Goal: Task Accomplishment & Management: Use online tool/utility

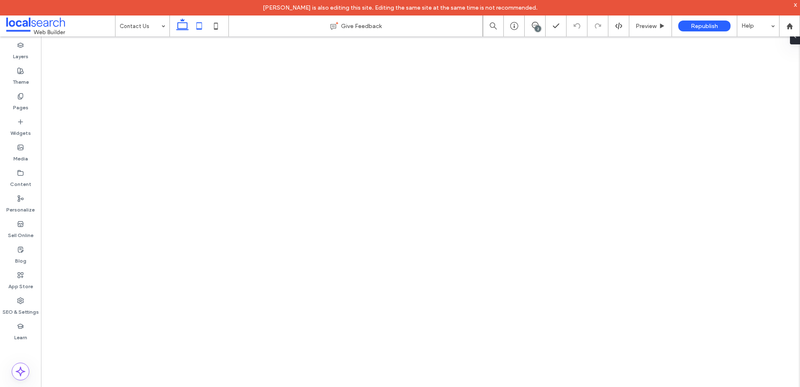
click at [200, 28] on use at bounding box center [199, 25] width 5 height 7
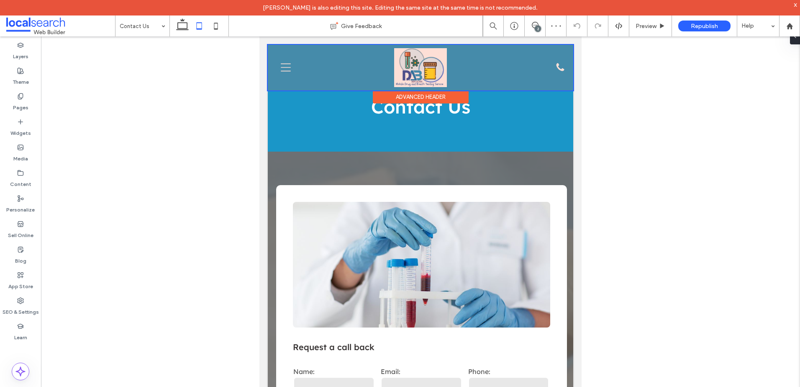
click at [355, 78] on div at bounding box center [420, 68] width 305 height 46
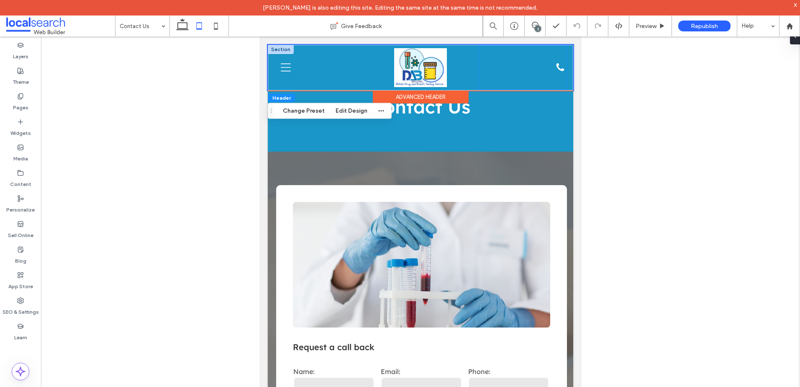
click at [518, 79] on div "Phone Icon 0432 505 905" at bounding box center [523, 68] width 88 height 44
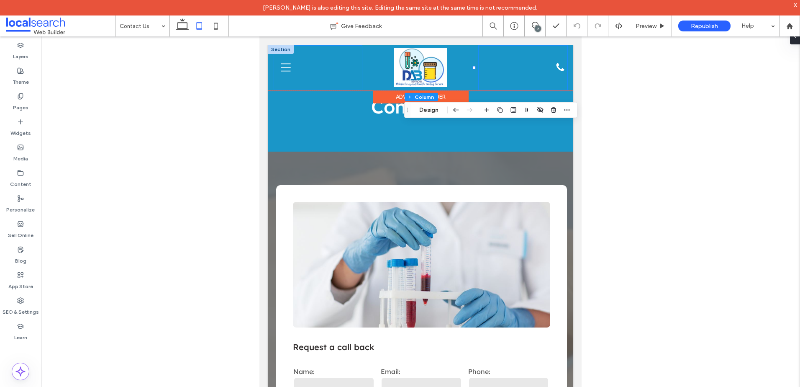
click at [334, 86] on div "Menu Icon" at bounding box center [318, 68] width 88 height 44
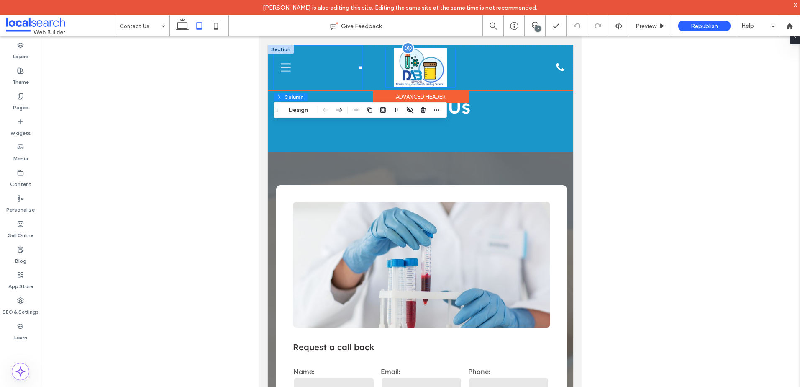
click at [443, 71] on img at bounding box center [420, 67] width 53 height 39
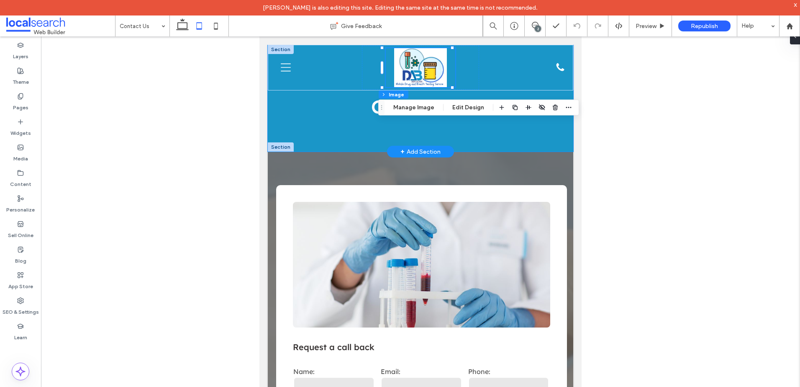
click at [324, 146] on div "Contact Us" at bounding box center [420, 98] width 305 height 107
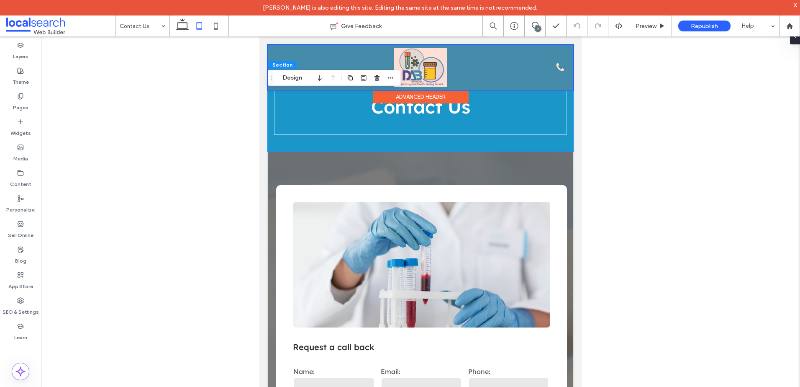
click at [473, 79] on div at bounding box center [420, 68] width 305 height 46
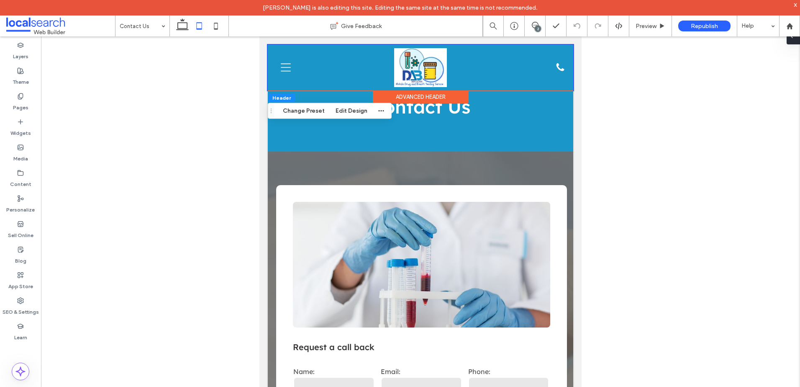
click at [792, 40] on span at bounding box center [791, 36] width 7 height 17
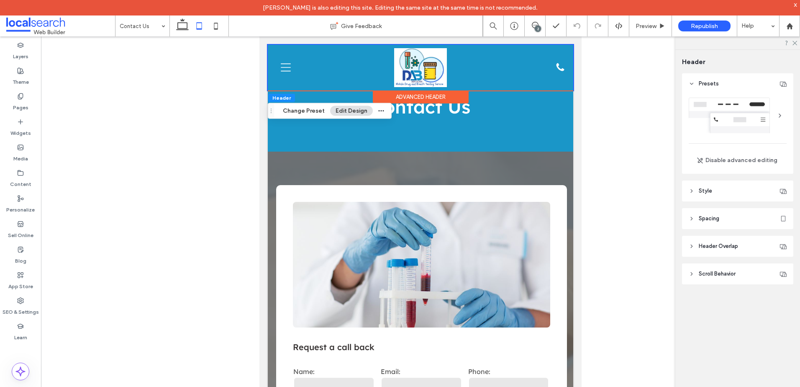
click at [723, 224] on header "Spacing" at bounding box center [737, 218] width 111 height 21
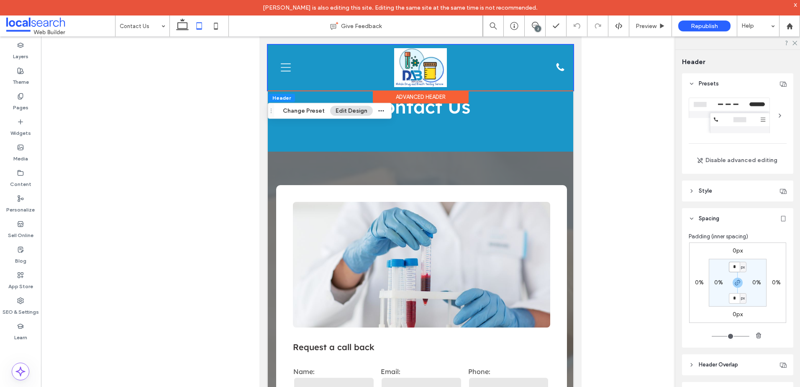
click at [736, 267] on input "*" at bounding box center [734, 266] width 11 height 10
type input "**"
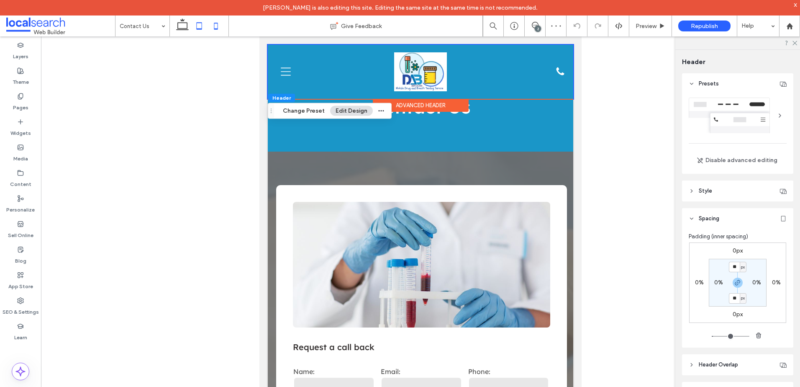
click at [220, 29] on icon at bounding box center [216, 26] width 17 height 17
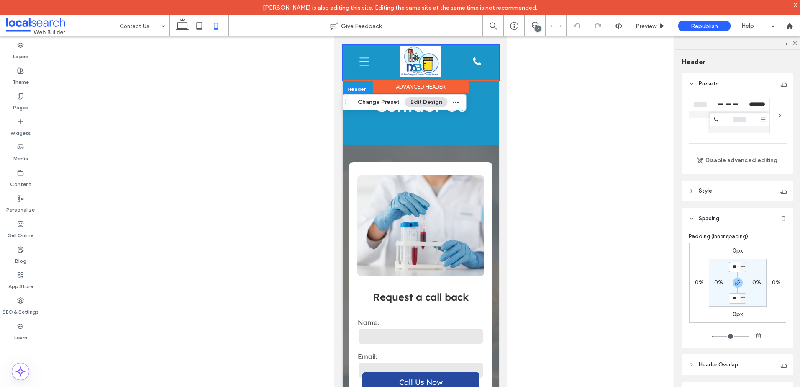
click at [733, 270] on input "**" at bounding box center [734, 266] width 11 height 10
type input "*"
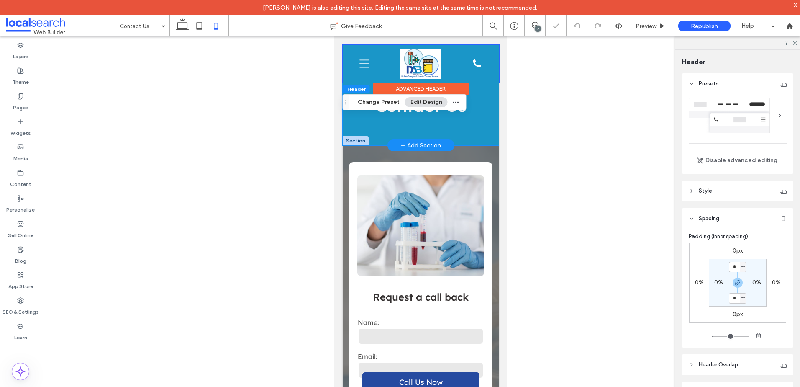
click at [412, 132] on div "Contact Us" at bounding box center [420, 111] width 156 height 67
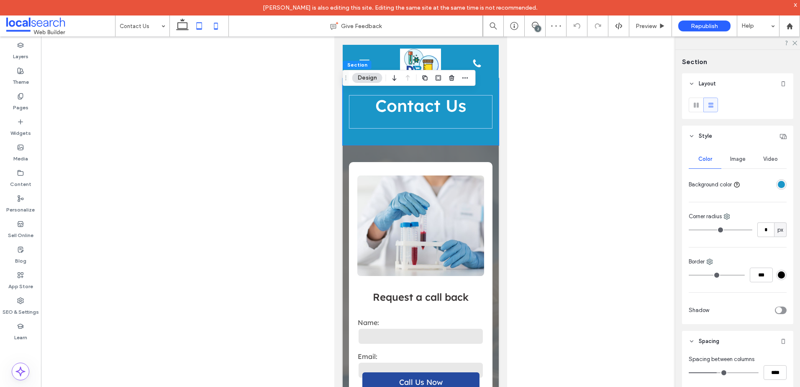
click at [202, 28] on use at bounding box center [199, 25] width 5 height 7
type input "**"
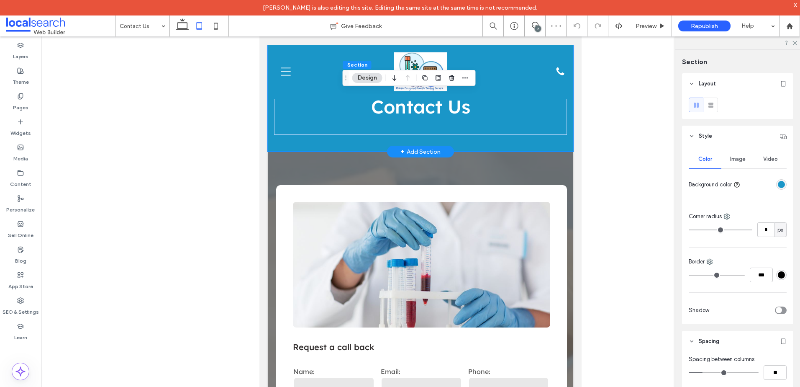
click at [282, 136] on div "Contact Us" at bounding box center [420, 98] width 305 height 107
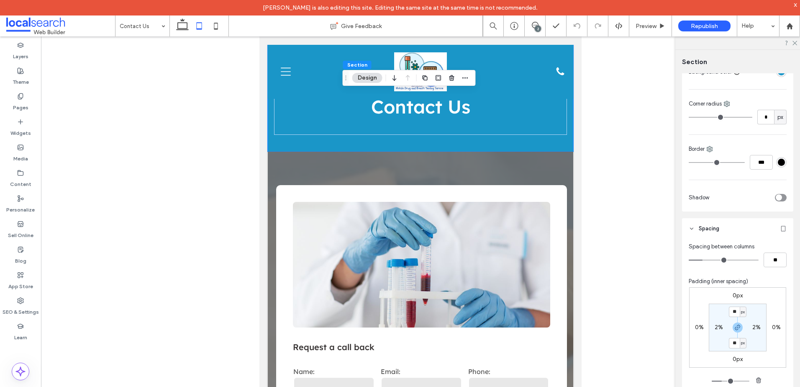
scroll to position [209, 0]
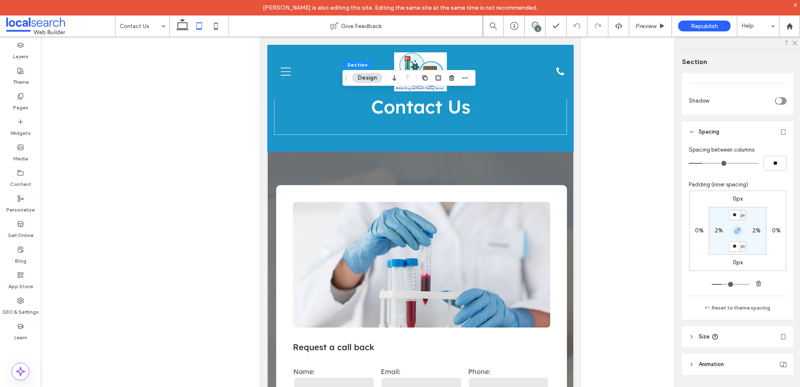
click at [736, 233] on icon "button" at bounding box center [737, 230] width 7 height 7
click at [732, 216] on input "**" at bounding box center [734, 215] width 11 height 10
type input "***"
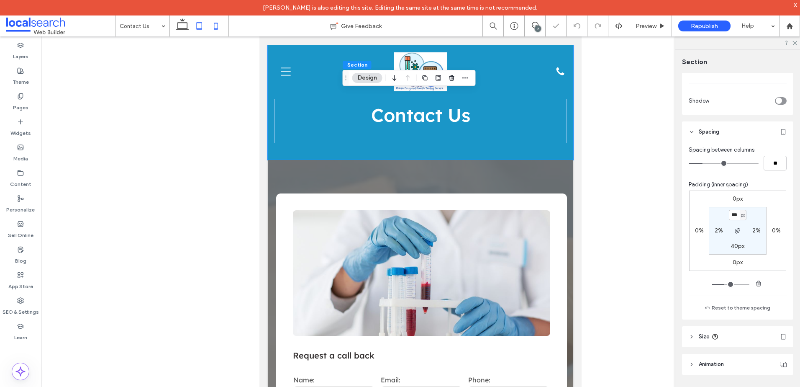
click at [218, 27] on use at bounding box center [216, 26] width 4 height 7
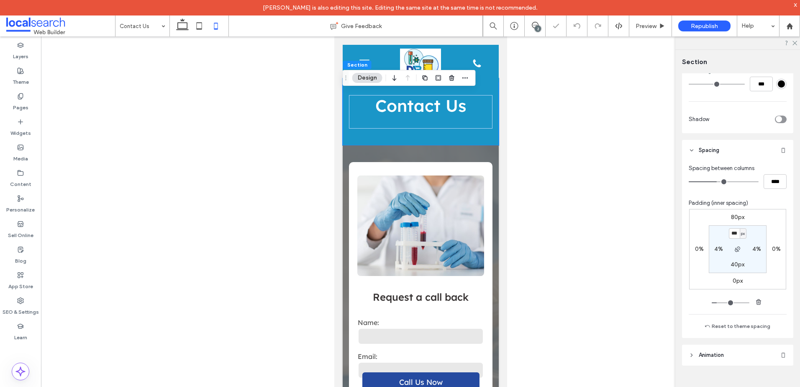
type input "**"
click at [381, 136] on div "Contact Us" at bounding box center [420, 111] width 156 height 67
click at [201, 30] on icon at bounding box center [199, 26] width 17 height 17
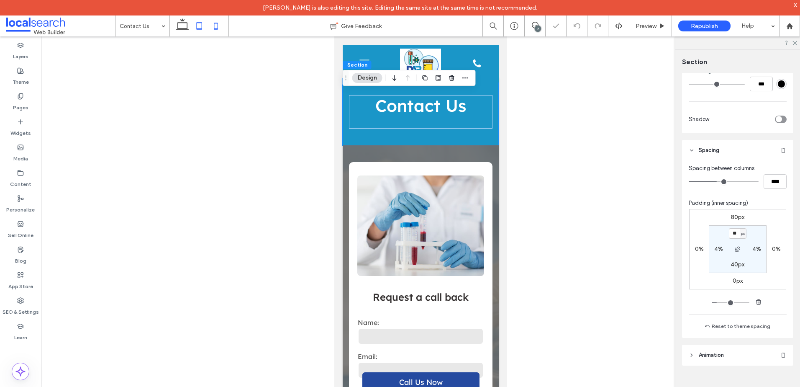
type input "***"
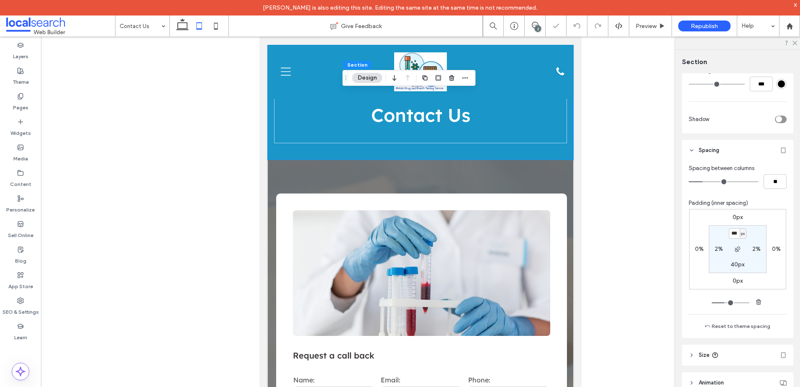
scroll to position [209, 0]
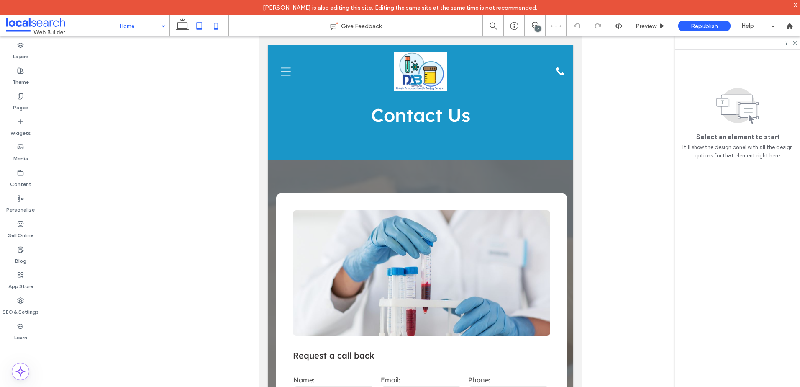
click at [215, 26] on icon at bounding box center [216, 26] width 17 height 17
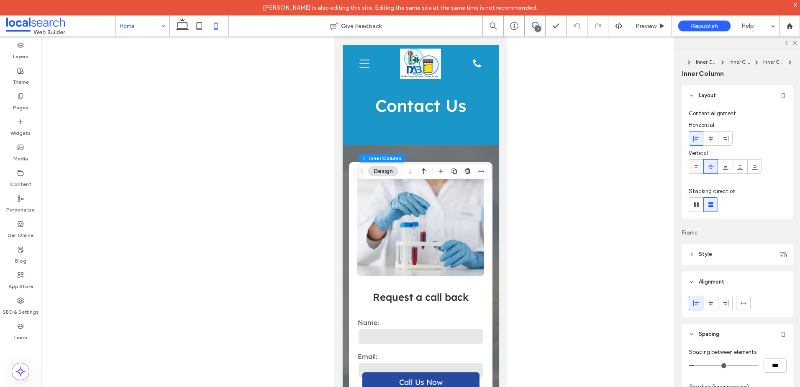
click at [699, 167] on icon at bounding box center [696, 166] width 7 height 7
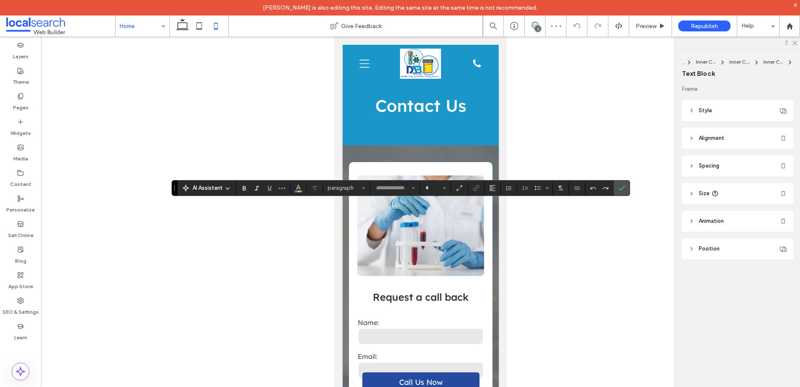
type input "**********"
type input "**"
click at [618, 187] on label "Confirm" at bounding box center [621, 187] width 13 height 15
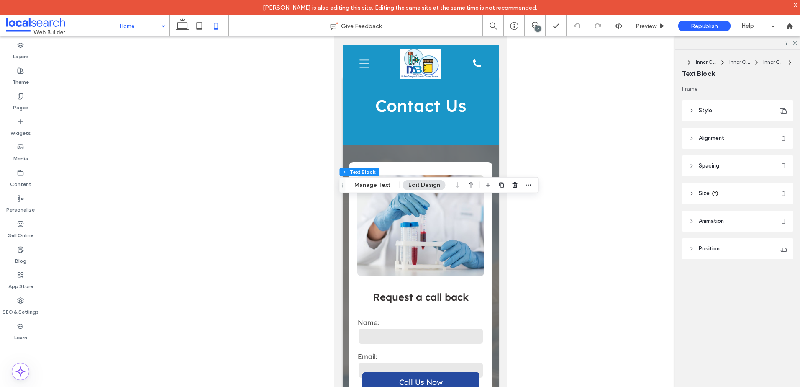
click at [462, 192] on div "Section Column Inner Column Inner Column Inner Column Inner Column Text Block M…" at bounding box center [439, 185] width 200 height 16
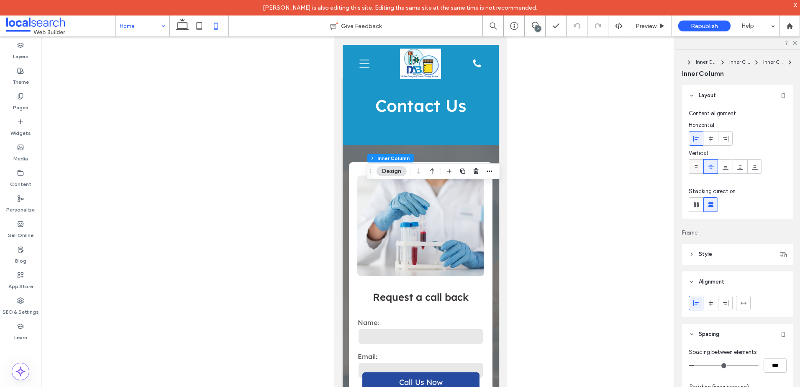
click at [697, 166] on icon at bounding box center [696, 166] width 7 height 7
click at [693, 164] on icon at bounding box center [696, 166] width 7 height 7
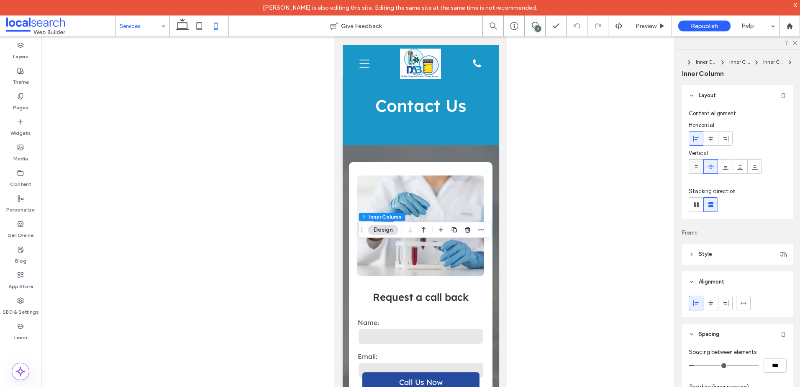
click at [699, 167] on icon at bounding box center [696, 166] width 7 height 7
click at [701, 167] on div at bounding box center [696, 166] width 14 height 14
click at [696, 163] on icon at bounding box center [696, 166] width 7 height 7
click at [200, 32] on icon at bounding box center [199, 26] width 17 height 17
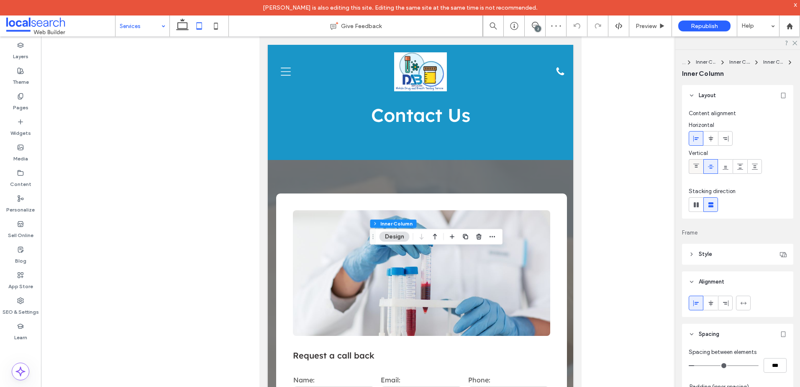
click at [693, 167] on icon at bounding box center [696, 166] width 7 height 7
click at [698, 167] on icon at bounding box center [696, 166] width 7 height 7
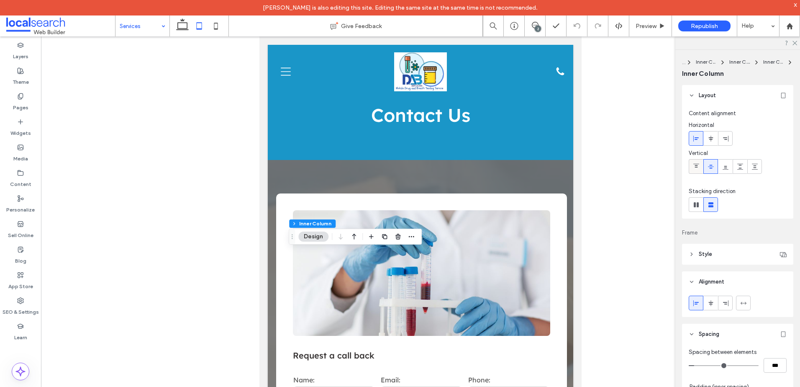
click at [698, 166] on icon at bounding box center [696, 166] width 7 height 7
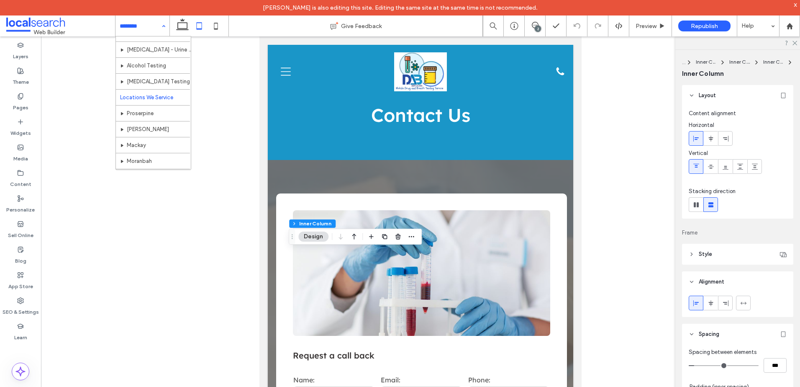
scroll to position [56, 0]
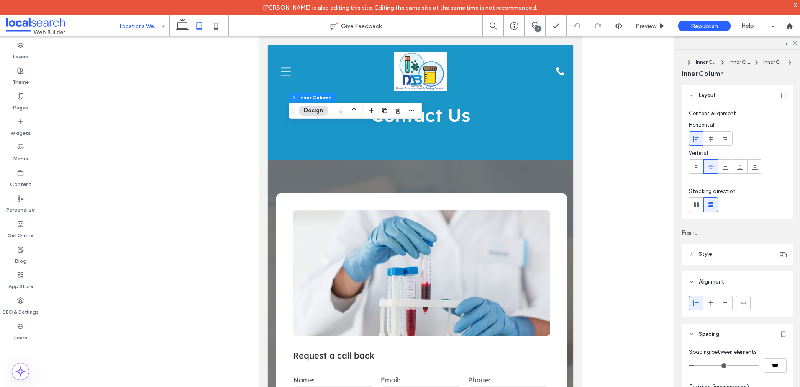
click at [695, 175] on div "Content alignment Horizontal Vertical" at bounding box center [738, 143] width 98 height 68
click at [696, 166] on icon at bounding box center [696, 166] width 7 height 7
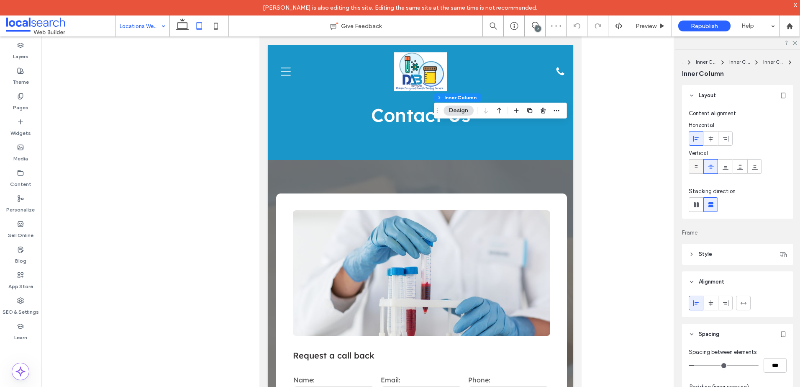
click at [694, 164] on icon at bounding box center [696, 166] width 7 height 7
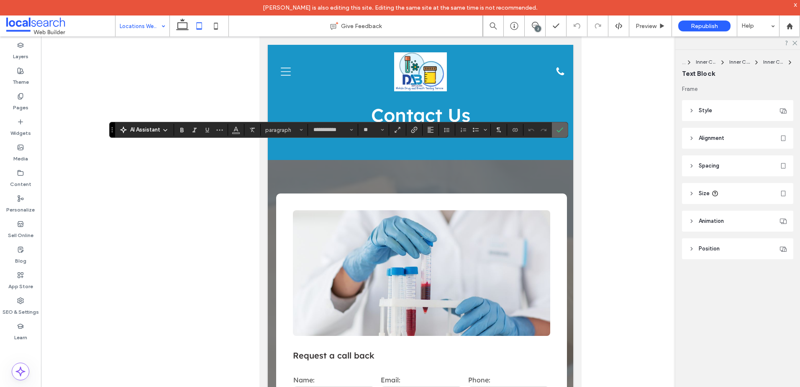
click at [560, 128] on icon "Confirm" at bounding box center [559, 129] width 7 height 7
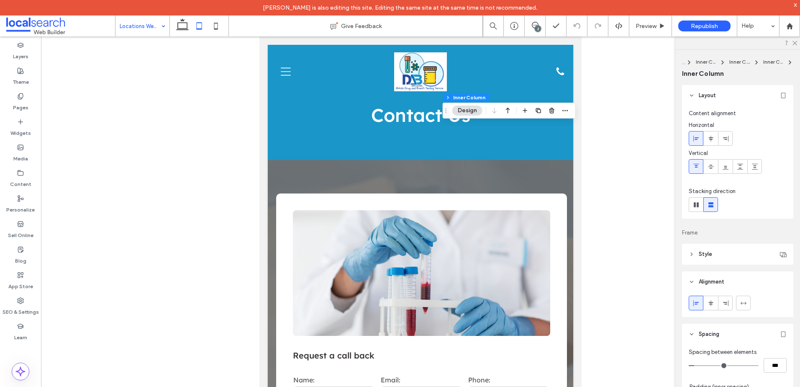
click at [695, 167] on use at bounding box center [696, 166] width 6 height 4
click at [709, 166] on use at bounding box center [711, 166] width 6 height 4
click at [702, 167] on div at bounding box center [696, 166] width 14 height 14
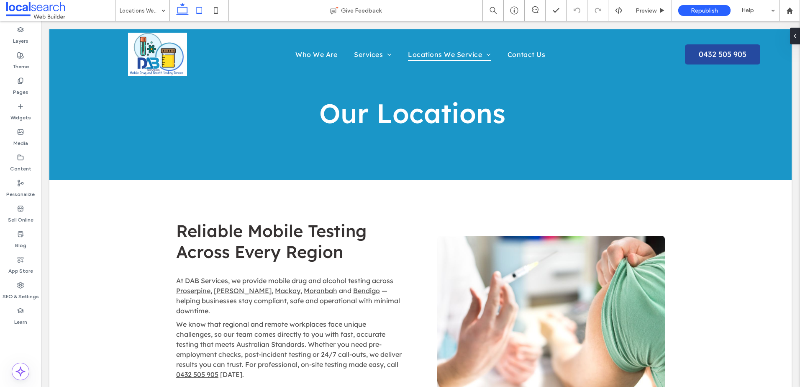
click at [198, 12] on icon at bounding box center [199, 10] width 17 height 17
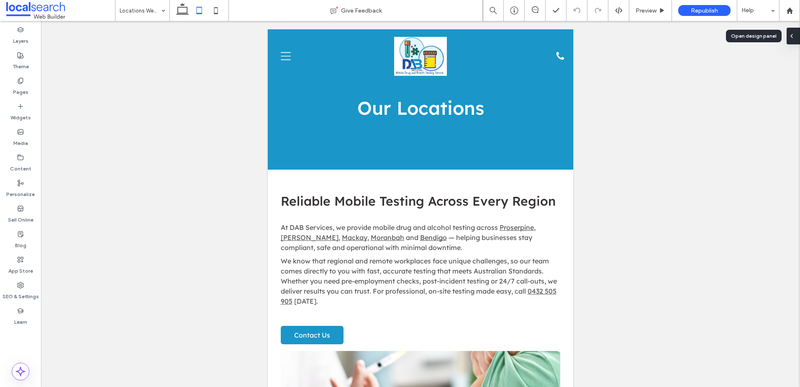
click at [794, 37] on icon at bounding box center [791, 36] width 7 height 7
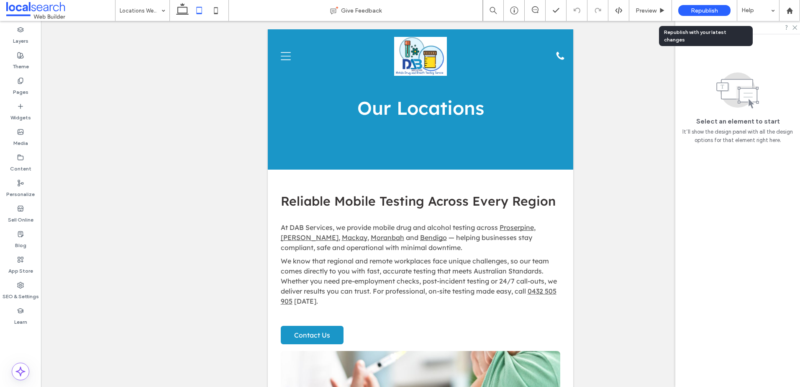
click at [707, 13] on span "Republish" at bounding box center [704, 10] width 27 height 7
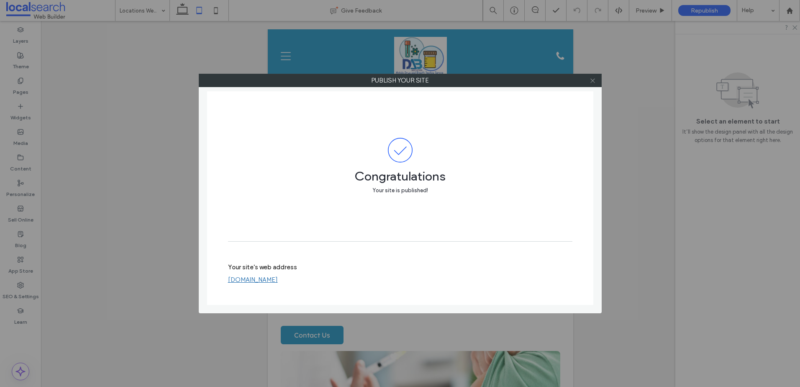
click at [589, 79] on icon at bounding box center [592, 80] width 6 height 6
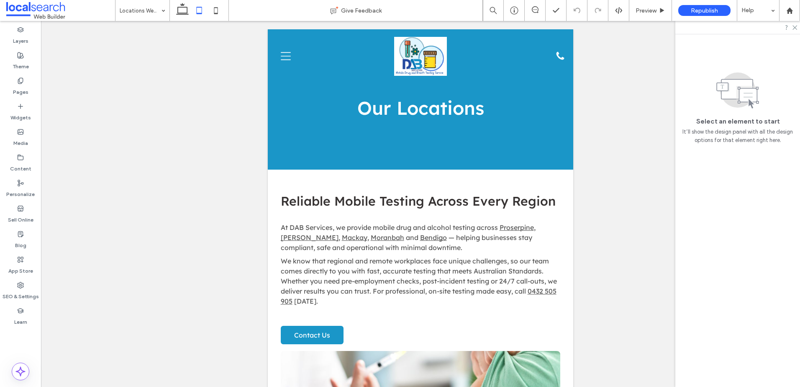
click at [43, 8] on span at bounding box center [60, 10] width 109 height 17
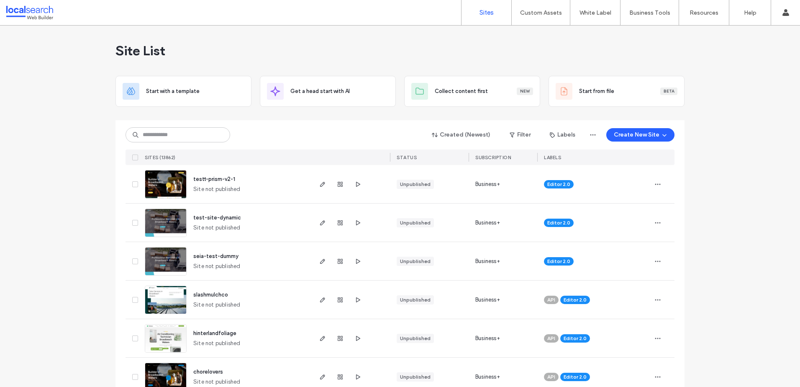
click at [331, 57] on div "Site List" at bounding box center [399, 51] width 569 height 50
